Goal: Check status: Check status

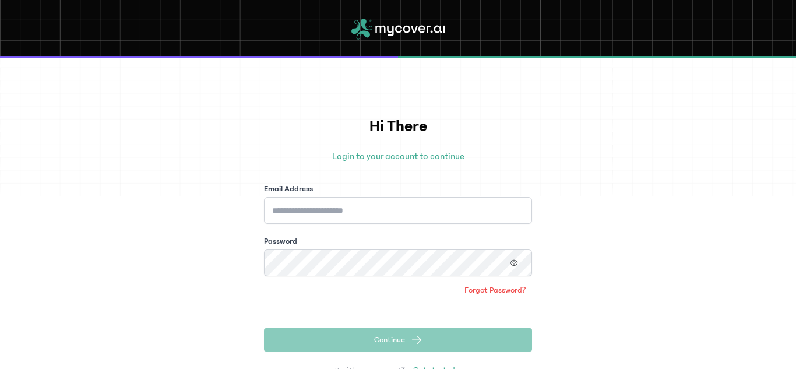
click at [336, 192] on div "Email Address" at bounding box center [398, 189] width 268 height 12
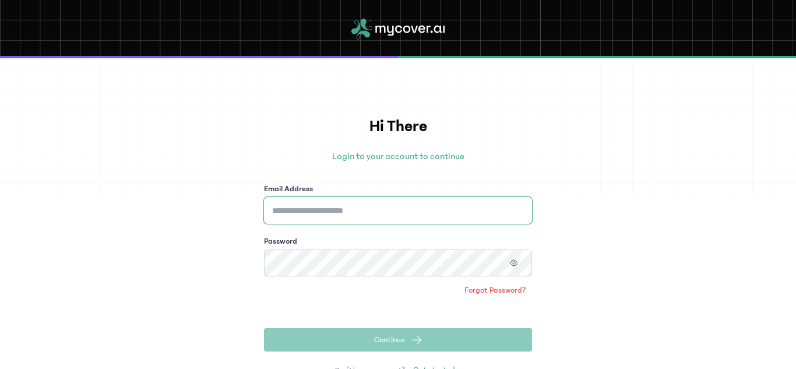
click at [332, 212] on input "Email Address" at bounding box center [398, 210] width 268 height 27
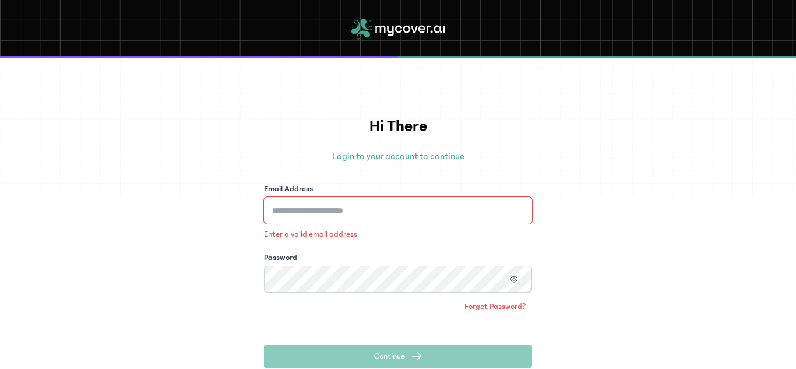
type input "**********"
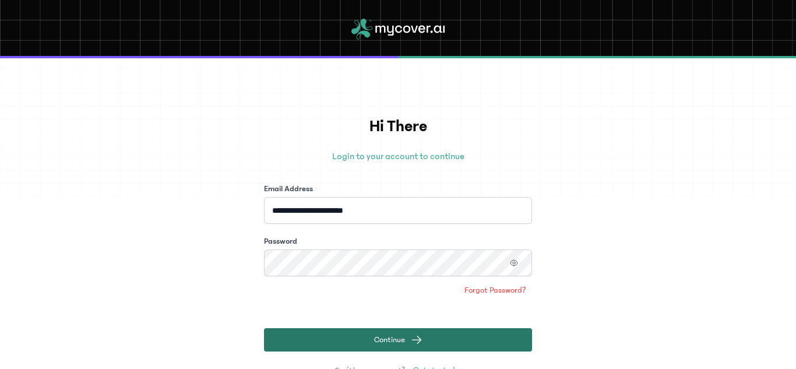
click at [375, 339] on span "Continue" at bounding box center [389, 340] width 31 height 12
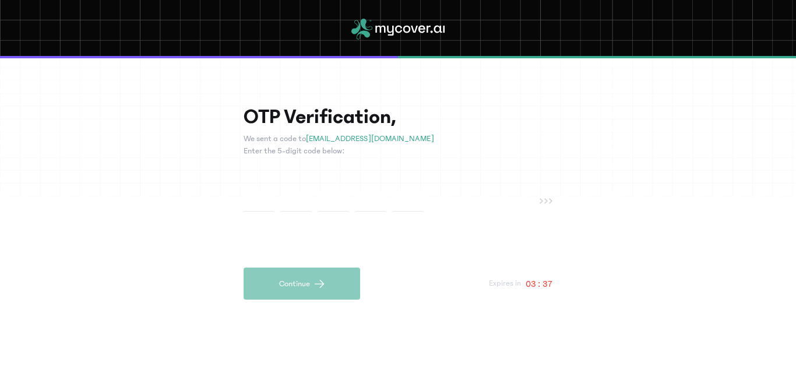
type input "*"
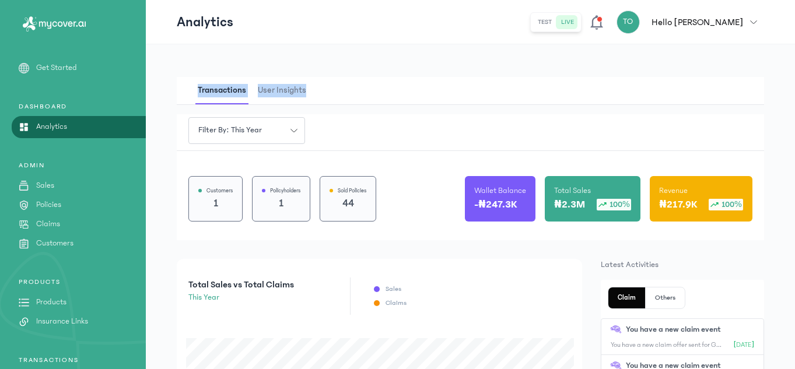
drag, startPoint x: 794, startPoint y: 41, endPoint x: 796, endPoint y: 79, distance: 38.5
click at [795, 79] on html "MyCoverAi Get Started DASHBOARD Analytics ADMIN Sales Policies Claims Customers…" at bounding box center [397, 184] width 795 height 369
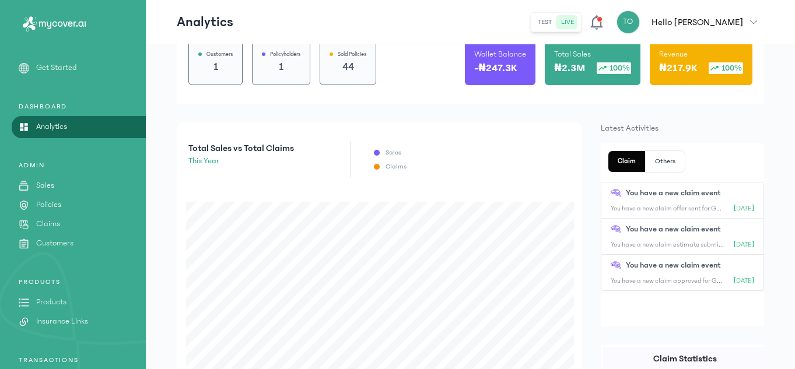
scroll to position [16, 0]
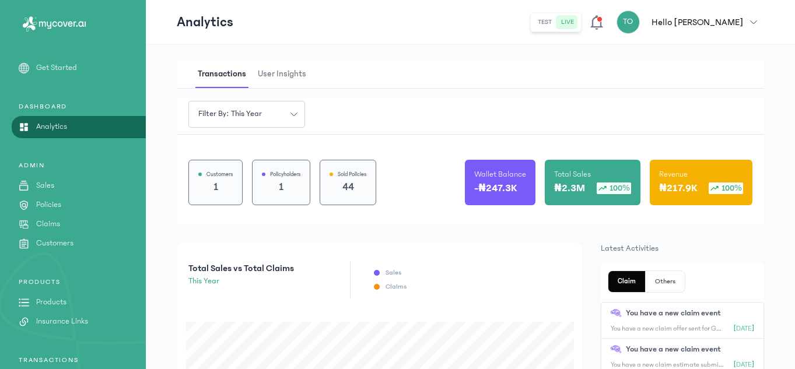
click at [58, 188] on link "Sales" at bounding box center [73, 186] width 146 height 12
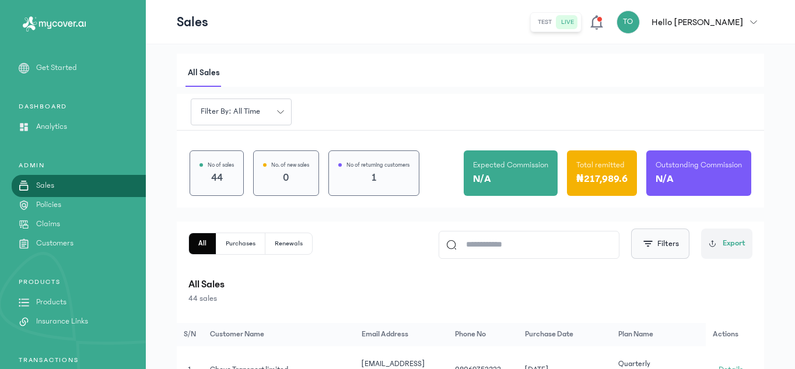
click at [653, 242] on span "button" at bounding box center [648, 244] width 12 height 12
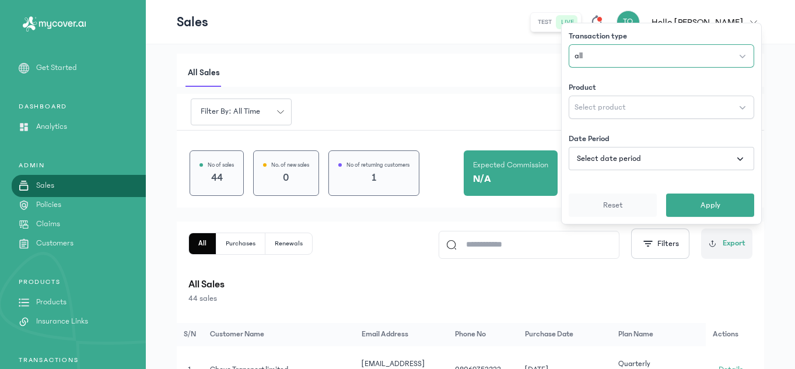
click at [742, 60] on button "all" at bounding box center [660, 55] width 185 height 23
click at [694, 101] on button "Select product" at bounding box center [660, 107] width 185 height 23
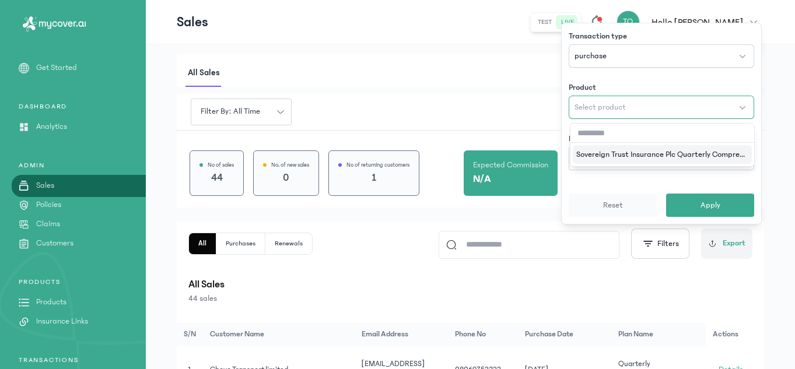
click at [713, 97] on button "Select product" at bounding box center [660, 107] width 185 height 23
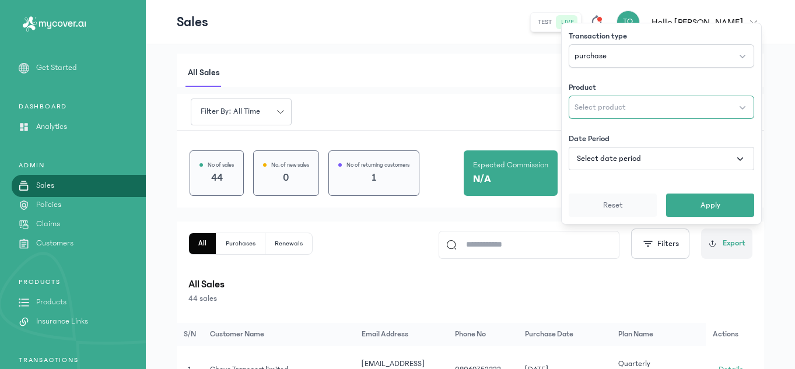
click at [734, 103] on button "Select product" at bounding box center [660, 107] width 185 height 23
type input "******"
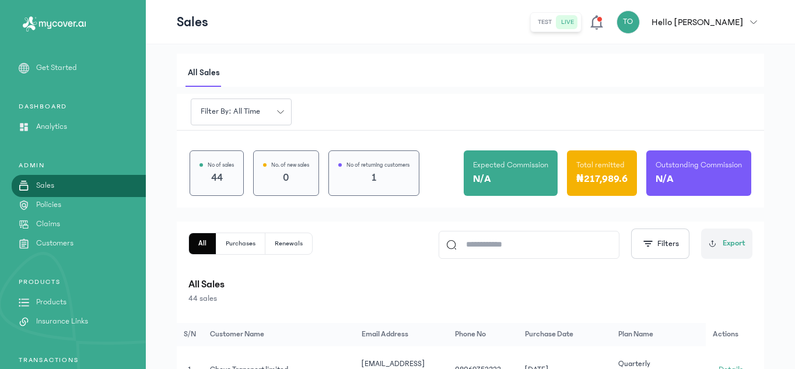
click at [57, 298] on p "Products" at bounding box center [51, 302] width 30 height 12
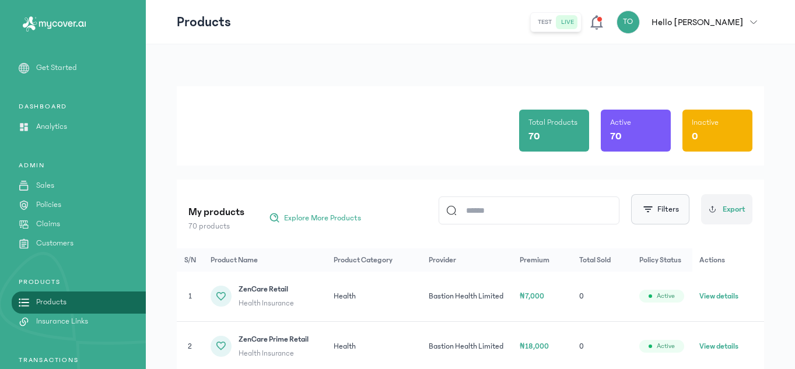
click at [656, 206] on button "Filters" at bounding box center [660, 209] width 58 height 30
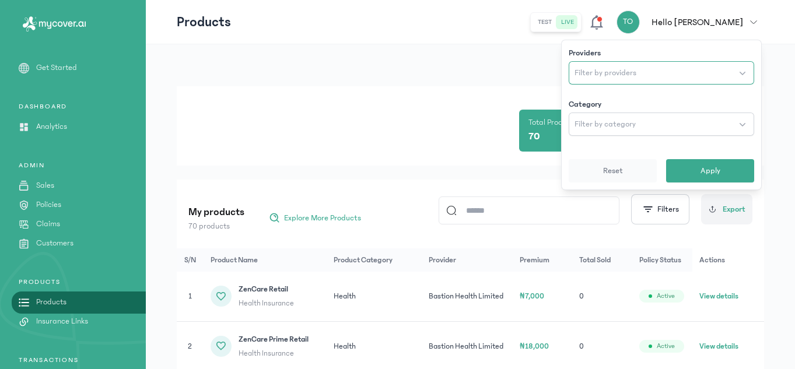
click at [677, 68] on button "Filter by providers" at bounding box center [660, 72] width 185 height 23
type input "******"
click at [663, 133] on button "Filter by category" at bounding box center [660, 124] width 185 height 23
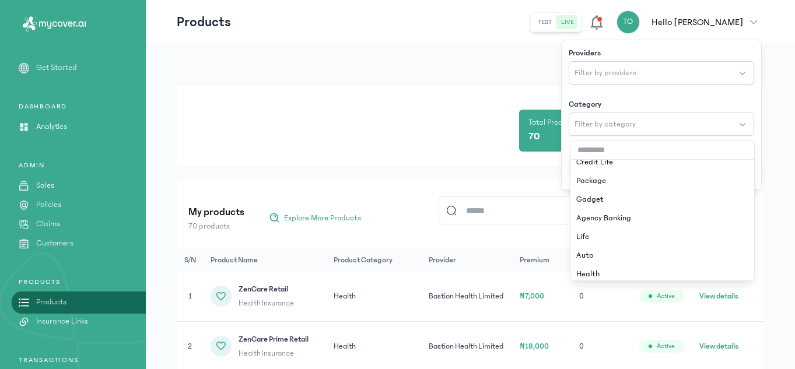
scroll to position [47, 0]
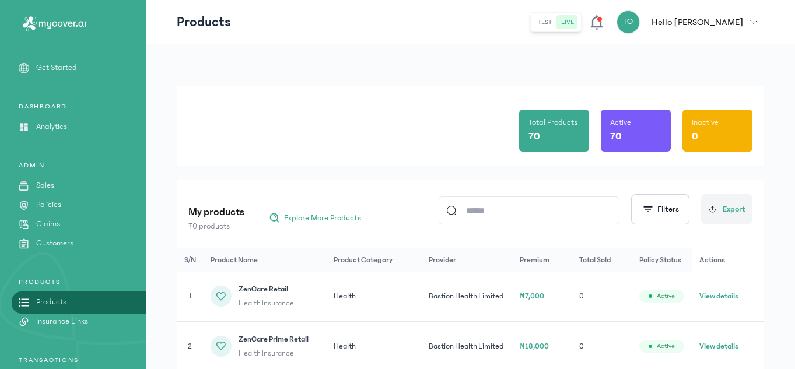
click at [602, 20] on icon at bounding box center [596, 22] width 12 height 15
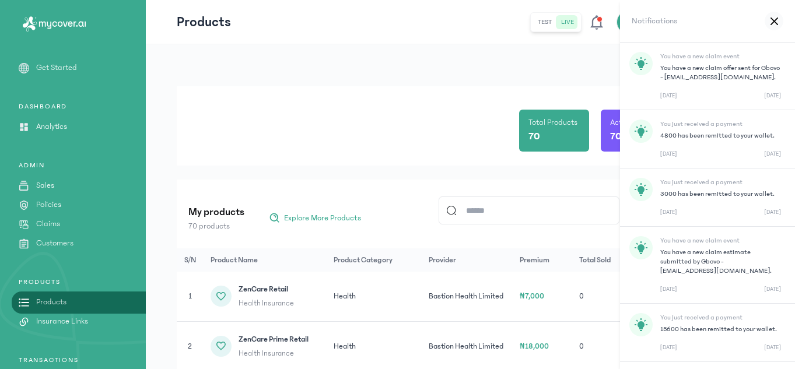
click at [777, 24] on div at bounding box center [773, 21] width 19 height 19
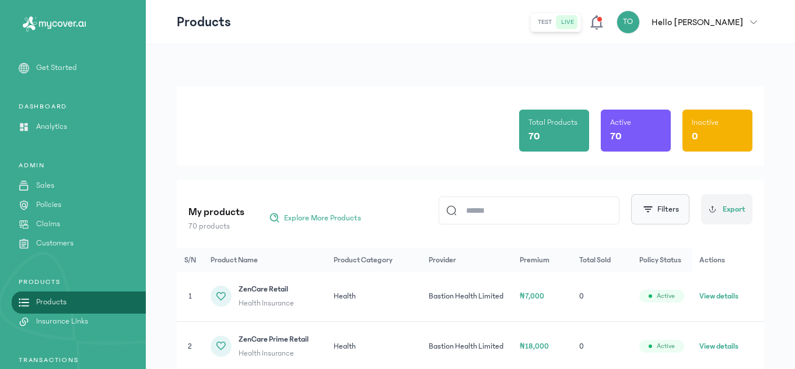
click at [656, 203] on button "Filters" at bounding box center [660, 209] width 58 height 30
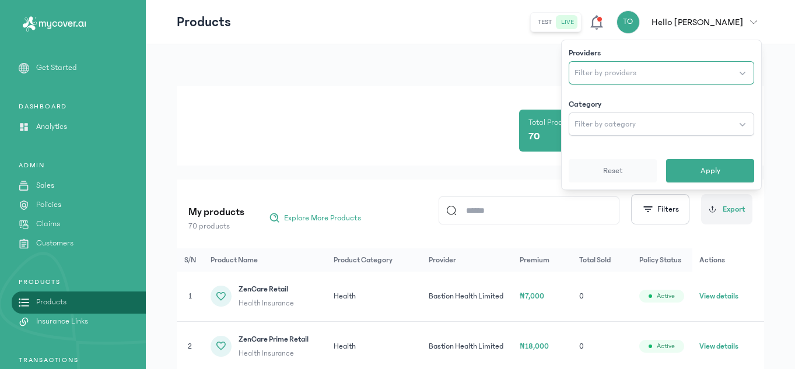
click at [688, 65] on button "Filter by providers" at bounding box center [660, 72] width 185 height 23
type input "*"
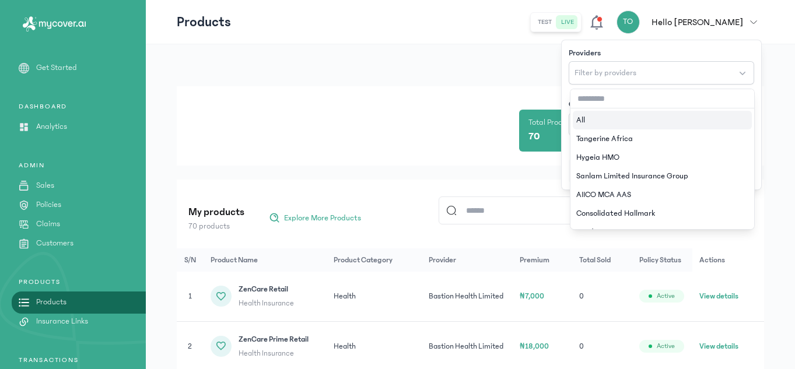
click at [59, 277] on div "ADMIN Sales Policies Claims Customers" at bounding box center [73, 302] width 146 height 50
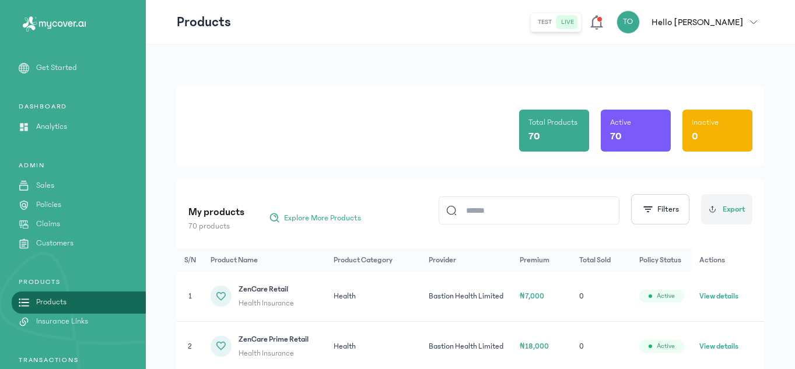
click at [55, 221] on p "Claims" at bounding box center [48, 224] width 24 height 12
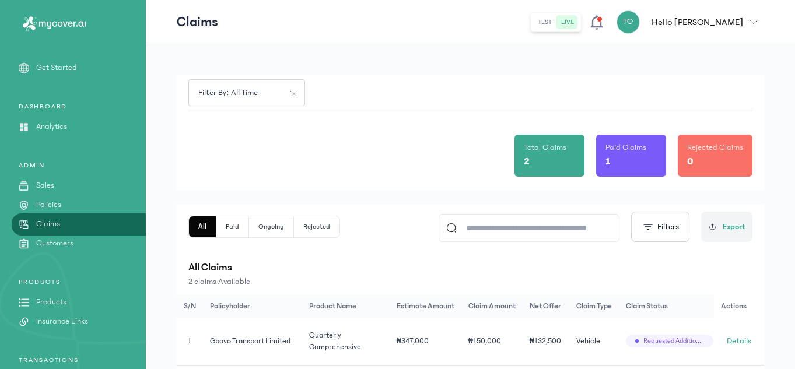
click at [371, 264] on p "All Claims" at bounding box center [470, 267] width 564 height 16
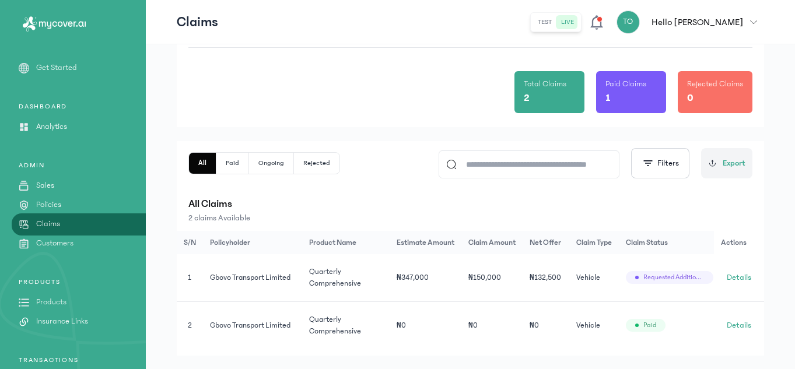
scroll to position [90, 0]
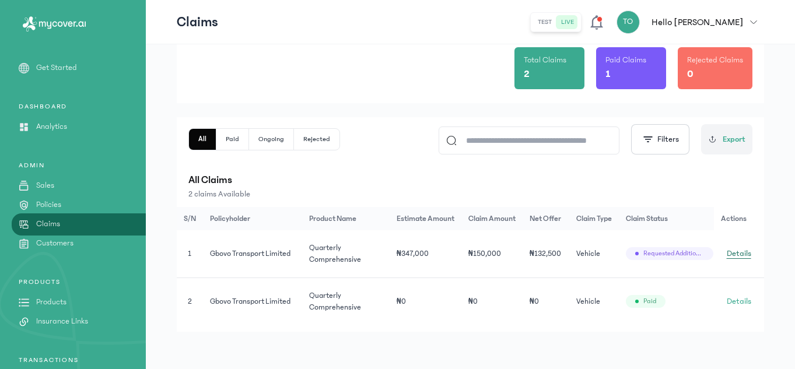
click at [732, 249] on span "Details" at bounding box center [738, 254] width 24 height 12
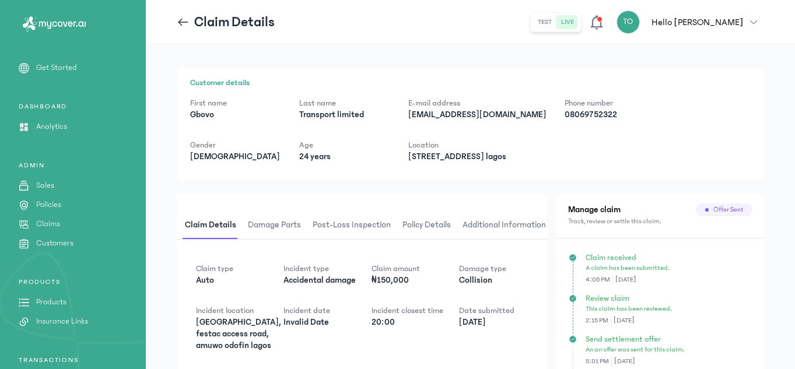
click at [683, 179] on div "Customer details First name [PERSON_NAME] Last name Transport limited E-mail ad…" at bounding box center [470, 124] width 587 height 113
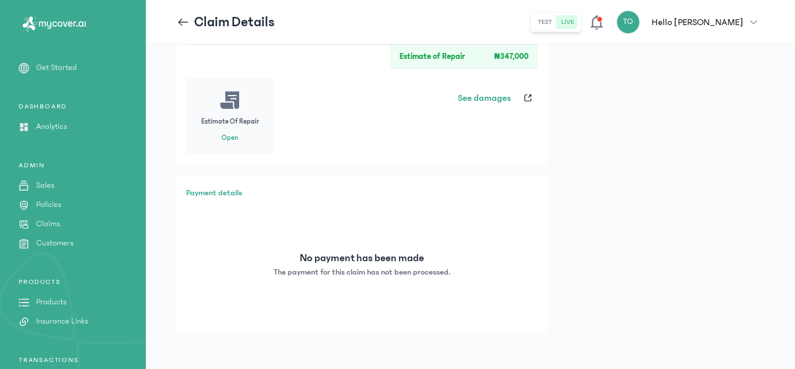
scroll to position [792, 0]
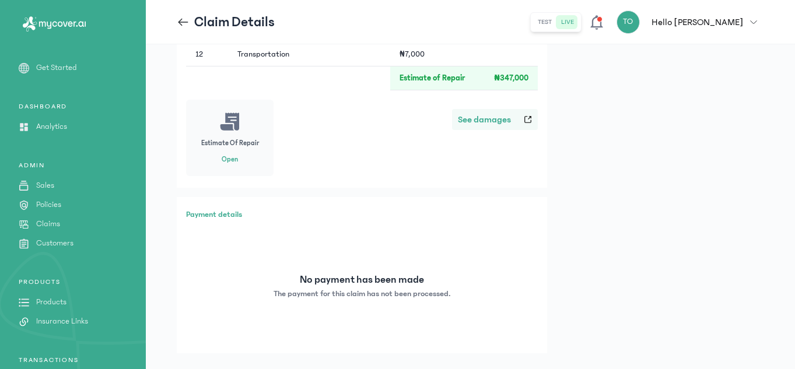
click at [509, 114] on span "See damages" at bounding box center [484, 120] width 53 height 14
click at [491, 122] on span "See damages" at bounding box center [484, 120] width 53 height 14
click at [496, 122] on span "See damages" at bounding box center [484, 120] width 53 height 14
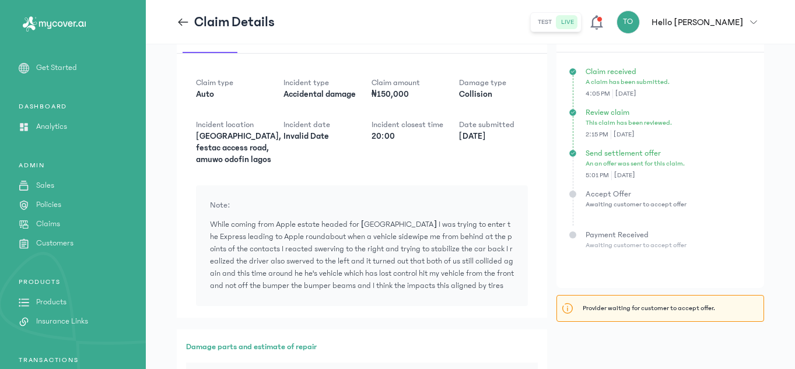
scroll to position [163, 0]
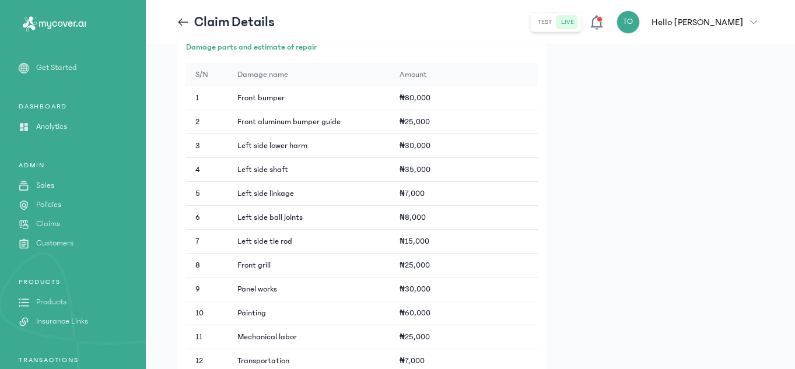
scroll to position [318, 0]
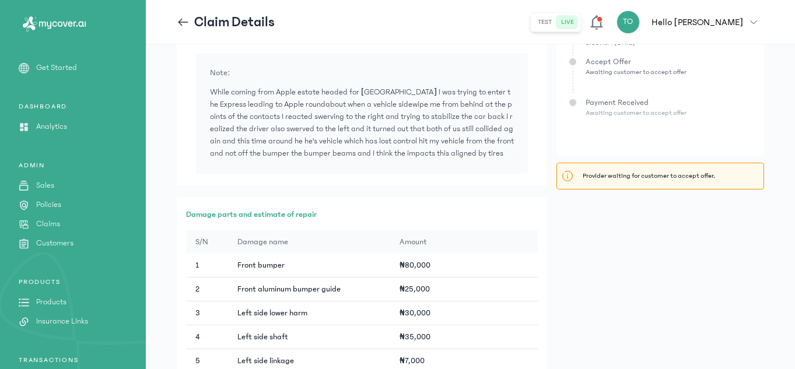
click at [639, 169] on div "Provider waiting for customer to accept offer." at bounding box center [660, 176] width 208 height 27
click at [629, 180] on p "Provider waiting for customer to accept offer." at bounding box center [648, 175] width 132 height 9
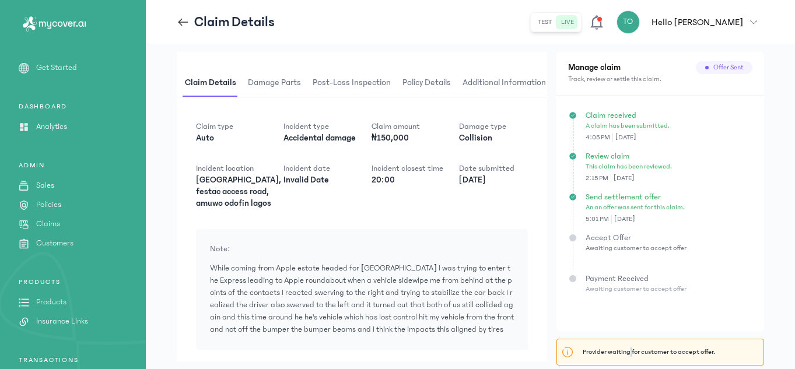
scroll to position [138, 0]
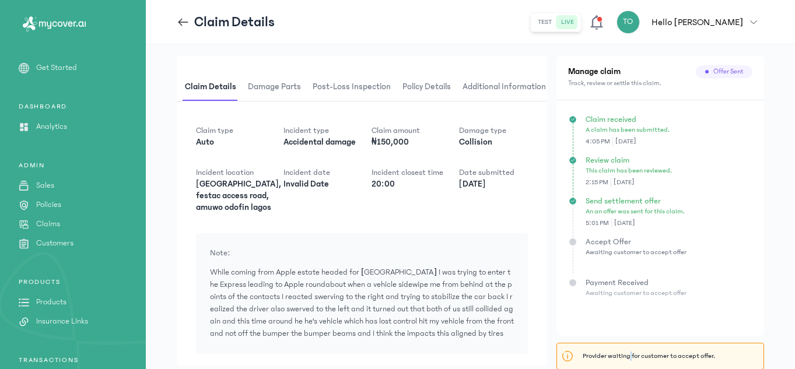
drag, startPoint x: 794, startPoint y: 100, endPoint x: 794, endPoint y: 77, distance: 22.7
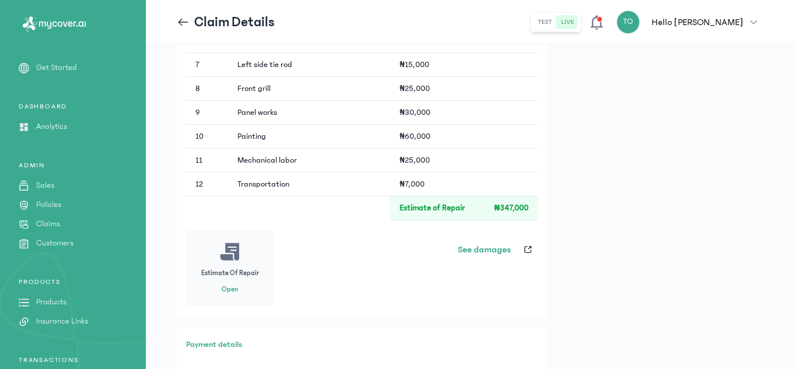
scroll to position [791, 0]
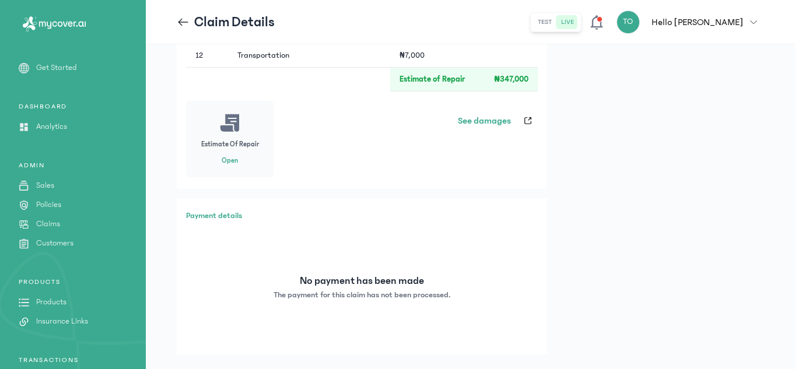
click at [223, 215] on h3 "Payment details" at bounding box center [362, 216] width 352 height 12
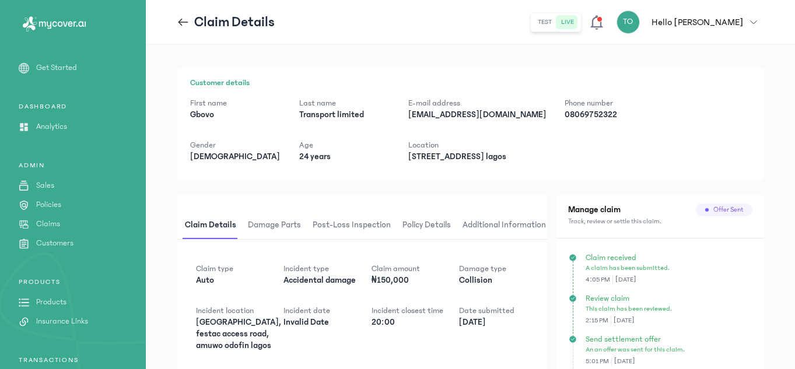
scroll to position [213, 0]
